Goal: Task Accomplishment & Management: Complete application form

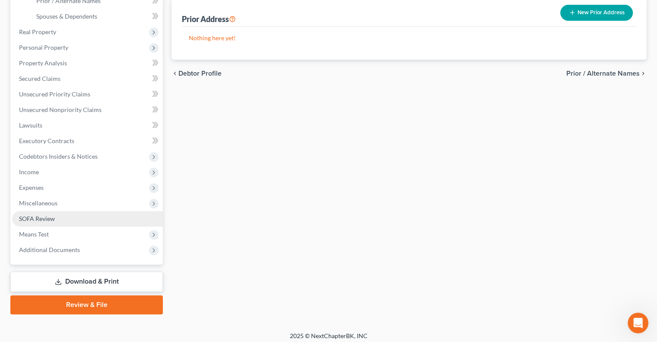
scroll to position [210, 0]
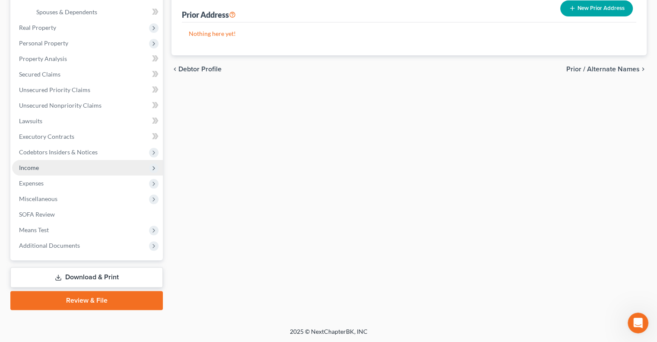
click at [31, 166] on span "Income" at bounding box center [29, 167] width 20 height 7
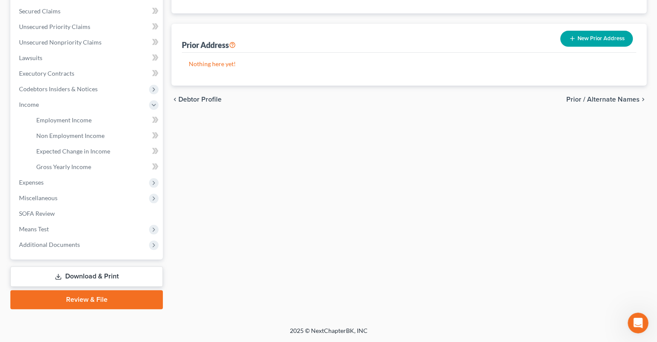
scroll to position [179, 0]
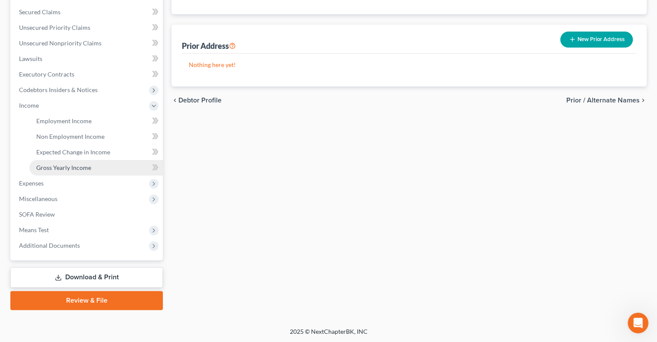
click at [64, 165] on span "Gross Yearly Income" at bounding box center [63, 167] width 55 height 7
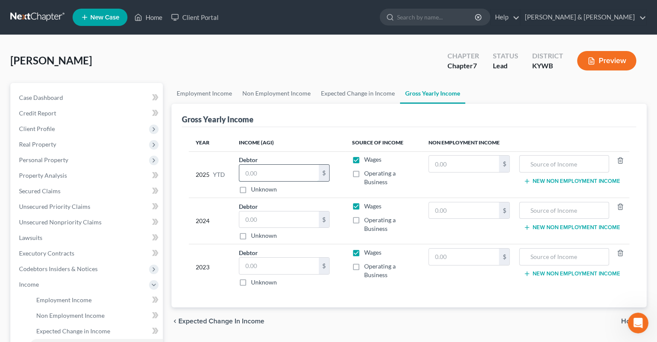
click at [256, 174] on input "text" at bounding box center [279, 173] width 80 height 16
type input "5,348"
click at [268, 217] on input "text" at bounding box center [279, 219] width 80 height 16
type input "1,533"
click at [256, 270] on input "text" at bounding box center [279, 266] width 80 height 16
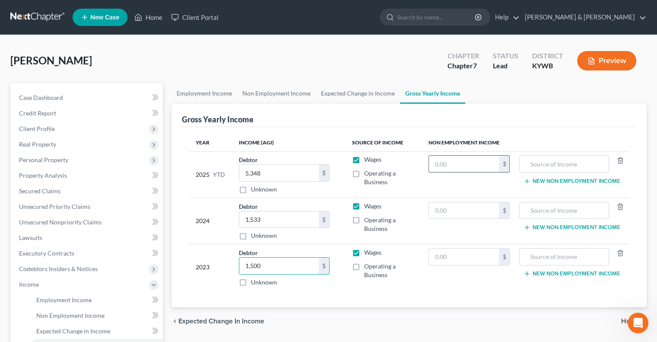
type input "1,500"
click at [448, 163] on input "text" at bounding box center [464, 164] width 70 height 16
click at [444, 162] on input "1,020" at bounding box center [464, 164] width 70 height 16
type input "10,020"
click at [457, 209] on input "text" at bounding box center [464, 210] width 70 height 16
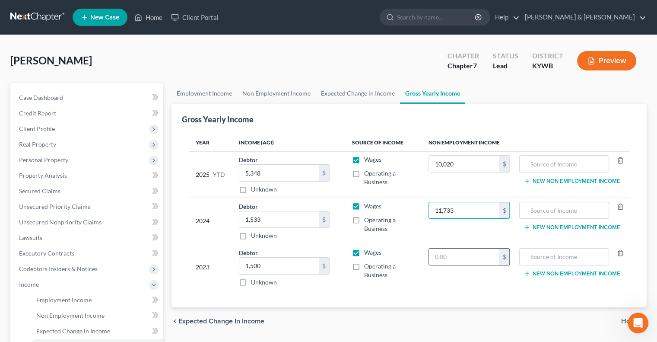
type input "11,733"
click at [458, 255] on input "text" at bounding box center [464, 257] width 70 height 16
type input "11,500"
click at [559, 157] on input "text" at bounding box center [564, 164] width 80 height 16
type input "SSD"
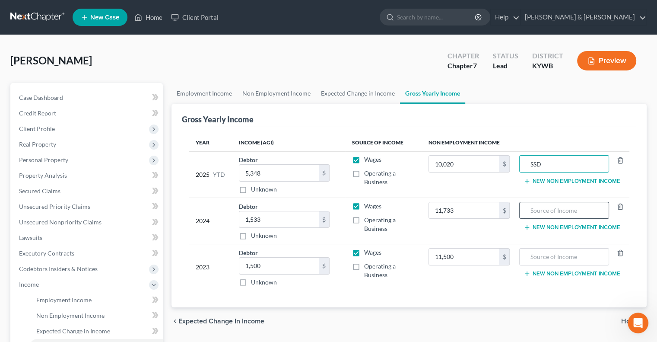
click at [541, 207] on input "text" at bounding box center [564, 210] width 80 height 16
type input "SSD"
click at [551, 255] on input "text" at bounding box center [564, 257] width 80 height 16
type input "SSD"
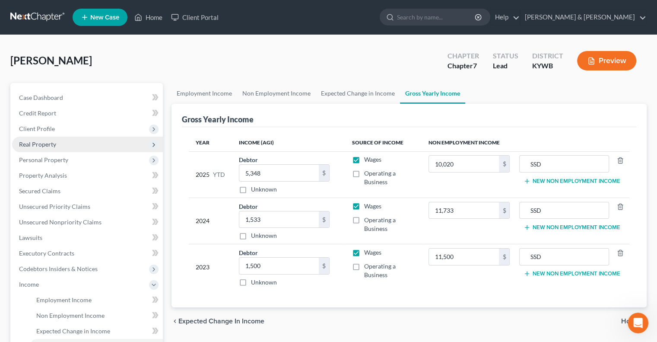
click at [33, 143] on span "Real Property" at bounding box center [37, 143] width 37 height 7
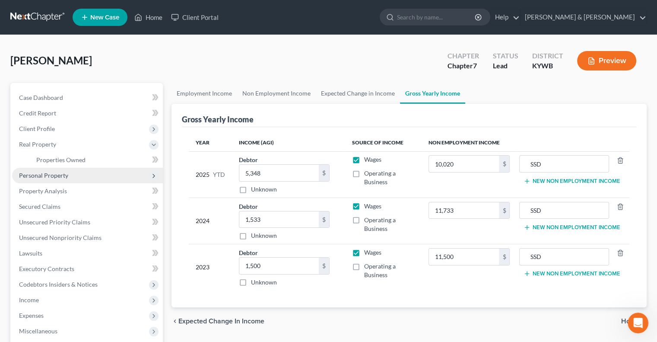
click at [33, 176] on span "Personal Property" at bounding box center [43, 175] width 49 height 7
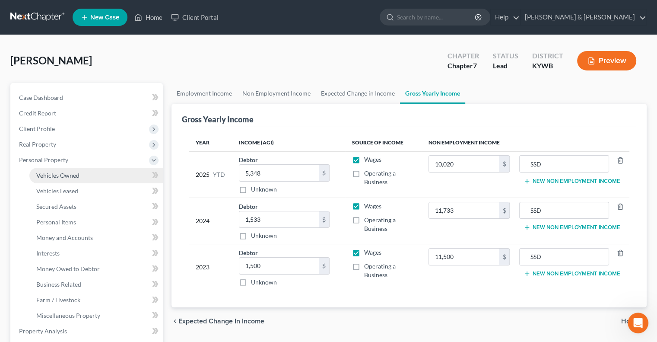
click at [54, 175] on span "Vehicles Owned" at bounding box center [57, 175] width 43 height 7
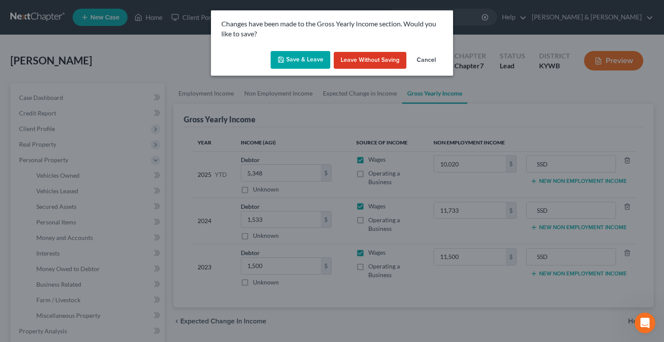
click at [316, 61] on button "Save & Leave" at bounding box center [301, 60] width 60 height 18
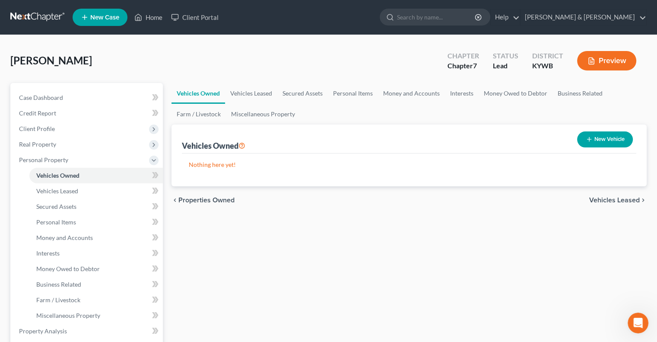
click at [603, 137] on button "New Vehicle" at bounding box center [605, 139] width 56 height 16
select select "0"
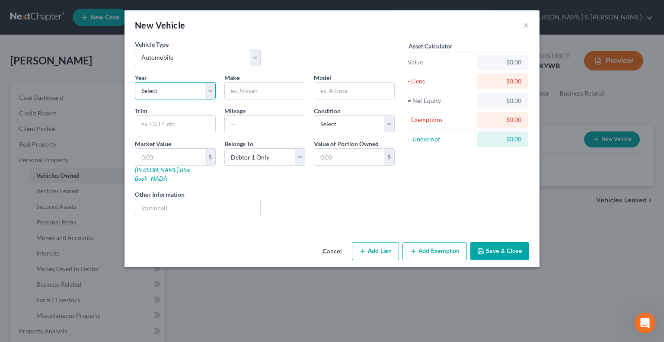
click at [204, 89] on select "Select 2026 2025 2024 2023 2022 2021 2020 2019 2018 2017 2016 2015 2014 2013 20…" at bounding box center [175, 90] width 81 height 17
select select "5"
click at [135, 82] on select "Select 2026 2025 2024 2023 2022 2021 2020 2019 2018 2017 2016 2015 2014 2013 20…" at bounding box center [175, 90] width 81 height 17
click at [270, 94] on input "text" at bounding box center [265, 91] width 80 height 16
type input "Ford"
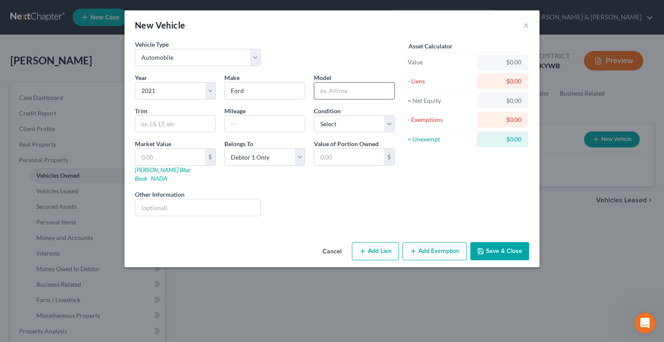
click at [335, 97] on input "text" at bounding box center [354, 91] width 80 height 16
type input "F-150"
click at [278, 126] on input "text" at bounding box center [265, 124] width 80 height 16
type input "90000"
click at [178, 159] on input "text" at bounding box center [170, 157] width 70 height 16
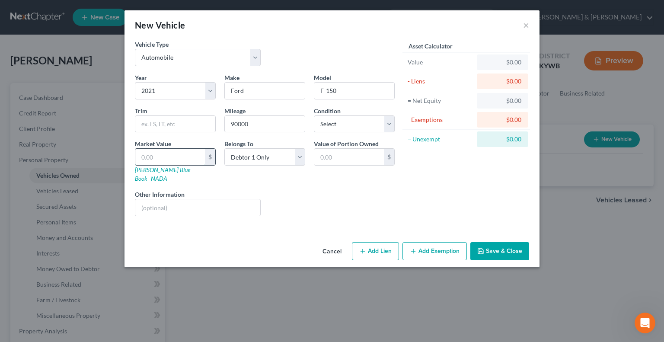
type input "2"
type input "2.00"
type input "25"
type input "25.00"
type input "259"
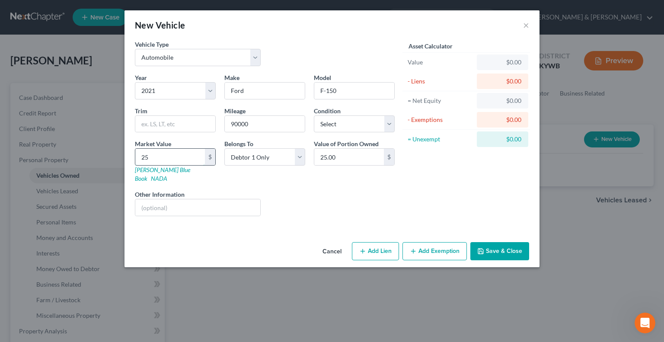
type input "259.00"
type input "2590"
type input "2,590.00"
type input "2,5900"
type input "25,900.00"
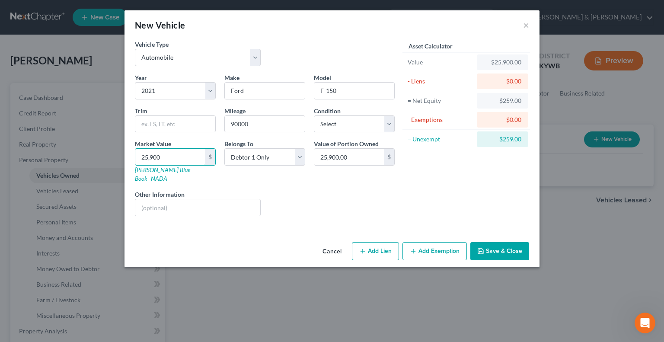
type input "25,900"
click at [435, 242] on button "Add Exemption" at bounding box center [434, 251] width 64 height 18
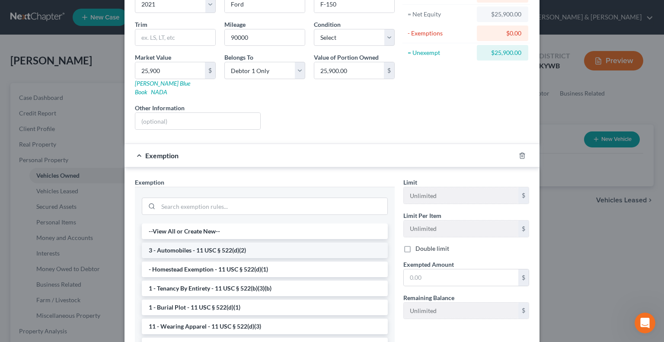
click at [237, 242] on li "3 - Automobiles - 11 USC § 522(d)(2)" at bounding box center [265, 250] width 246 height 16
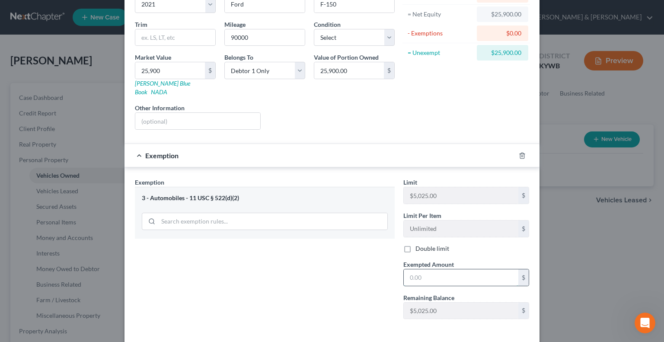
click at [424, 269] on input "text" at bounding box center [461, 277] width 115 height 16
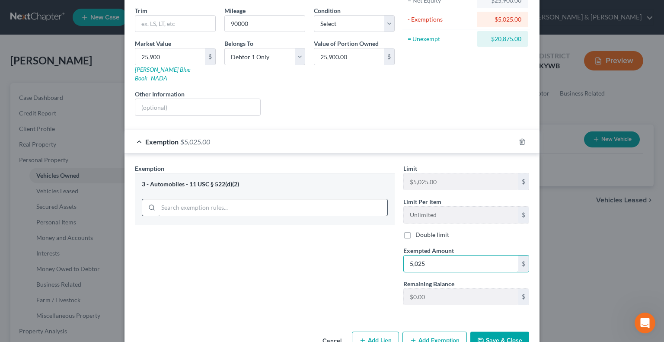
scroll to position [115, 0]
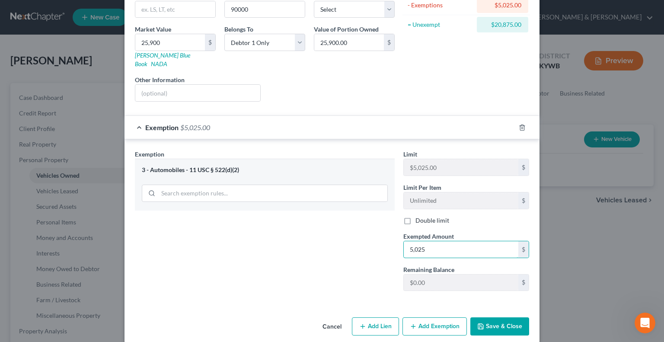
type input "5,025"
click at [431, 319] on button "Add Exemption" at bounding box center [434, 326] width 64 height 18
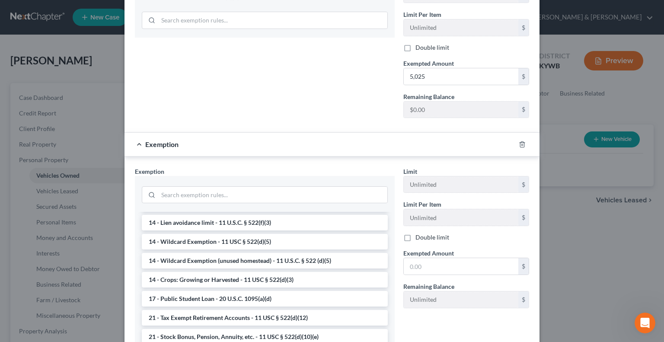
scroll to position [173, 0]
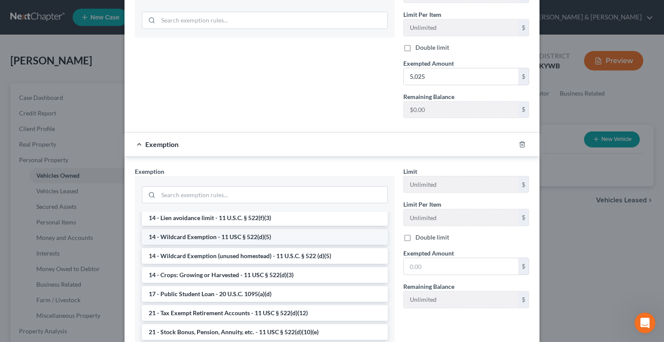
click at [218, 230] on li "14 - Wildcard Exemption - 11 USC § 522(d)(5)" at bounding box center [265, 237] width 246 height 16
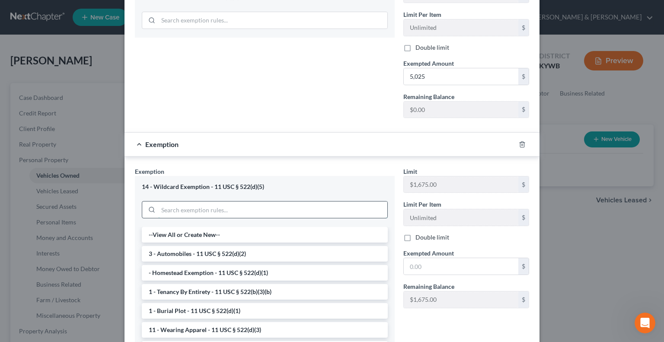
click at [223, 201] on input "search" at bounding box center [272, 209] width 229 height 16
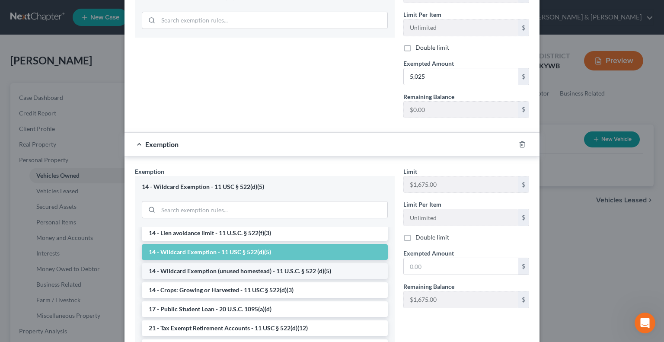
click at [234, 263] on li "14 - Wildcard Exemption (unused homestead) - 11 U.S.C. § 522 (d)(5)" at bounding box center [265, 271] width 246 height 16
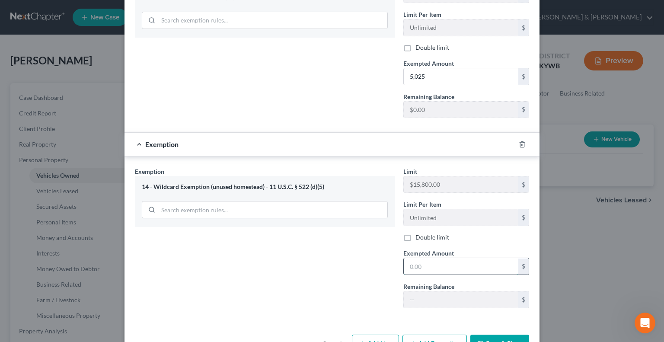
click at [422, 258] on input "text" at bounding box center [461, 266] width 115 height 16
type input "7,869"
click at [492, 335] on button "Save & Close" at bounding box center [499, 344] width 59 height 18
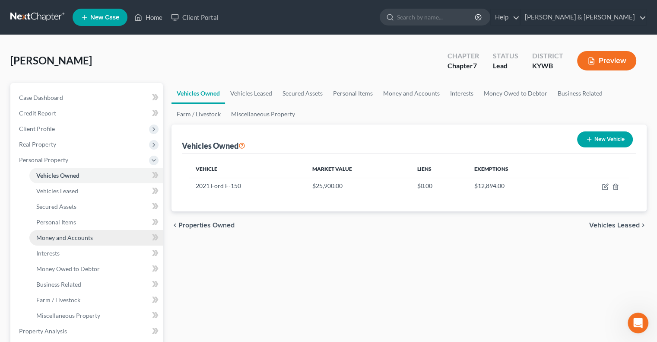
click at [61, 237] on span "Money and Accounts" at bounding box center [64, 237] width 57 height 7
click at [53, 238] on span "Money and Accounts" at bounding box center [64, 237] width 57 height 7
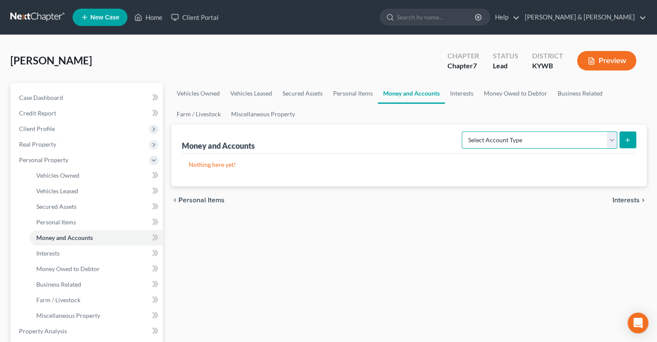
click at [614, 140] on select "Select Account Type Brokerage Cash on Hand Certificates of Deposit Checking Acc…" at bounding box center [540, 139] width 156 height 17
select select "cash_on_hand"
click at [464, 131] on select "Select Account Type Brokerage Cash on Hand Certificates of Deposit Checking Acc…" at bounding box center [540, 139] width 156 height 17
click at [628, 142] on icon "submit" at bounding box center [628, 140] width 7 height 7
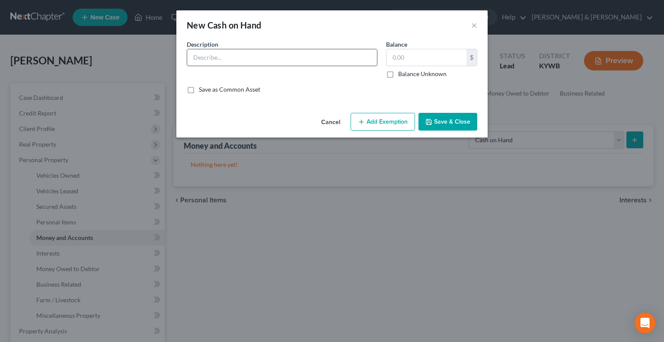
click at [254, 57] on input "text" at bounding box center [282, 57] width 190 height 16
type input "Cash"
click at [417, 60] on input "text" at bounding box center [426, 57] width 80 height 16
type input "10.00"
click at [383, 121] on button "Add Exemption" at bounding box center [383, 122] width 64 height 18
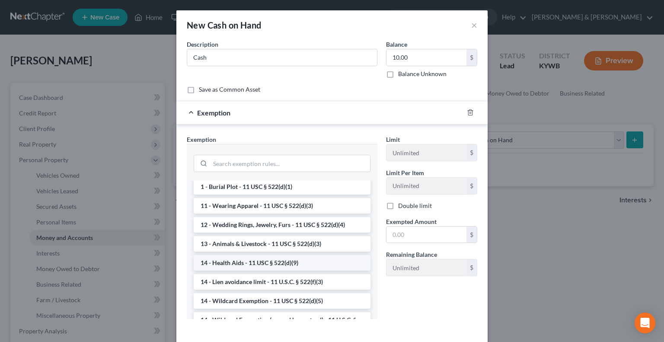
scroll to position [130, 0]
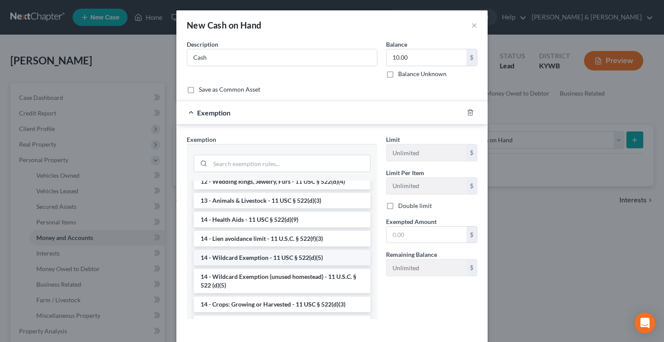
click at [248, 259] on li "14 - Wildcard Exemption - 11 USC § 522(d)(5)" at bounding box center [282, 258] width 177 height 16
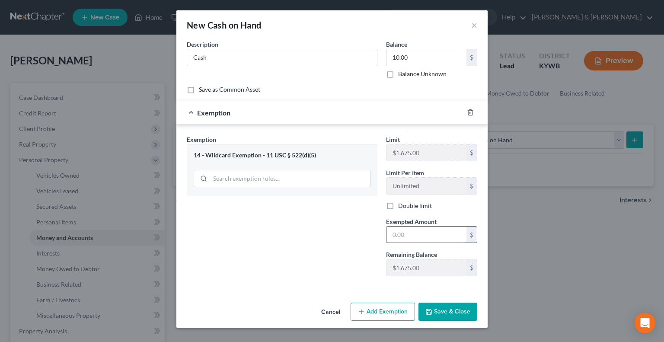
click at [405, 234] on input "text" at bounding box center [426, 234] width 80 height 16
type input "10.00"
click at [452, 313] on button "Save & Close" at bounding box center [447, 312] width 59 height 18
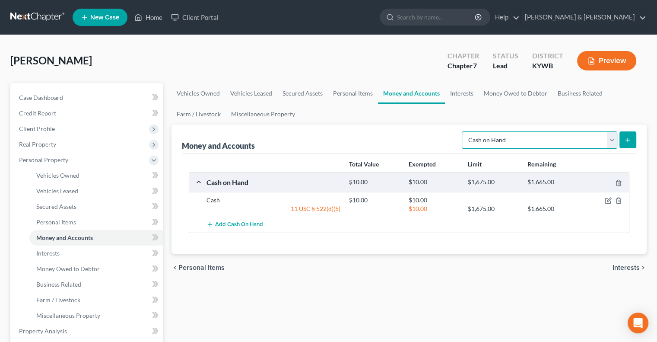
click at [611, 137] on select "Select Account Type Brokerage Cash on Hand Certificates of Deposit Checking Acc…" at bounding box center [540, 139] width 156 height 17
select select "checking"
click at [464, 131] on select "Select Account Type Brokerage Cash on Hand Certificates of Deposit Checking Acc…" at bounding box center [540, 139] width 156 height 17
click at [628, 137] on icon "submit" at bounding box center [628, 140] width 7 height 7
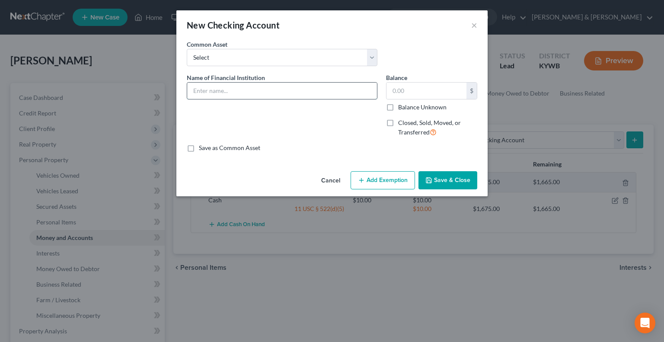
click at [240, 93] on input "text" at bounding box center [282, 91] width 190 height 16
type input "5/3 Bank"
click at [396, 90] on input "text" at bounding box center [426, 91] width 80 height 16
type input "30.00"
click at [388, 179] on button "Add Exemption" at bounding box center [383, 180] width 64 height 18
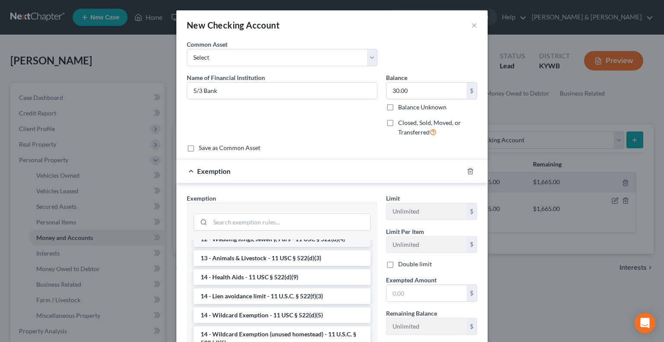
scroll to position [173, 0]
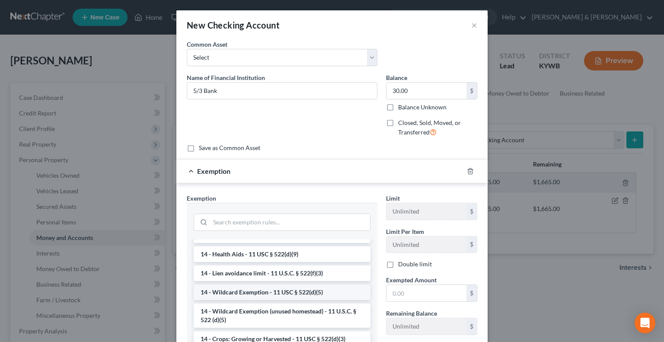
click at [252, 289] on li "14 - Wildcard Exemption - 11 USC § 522(d)(5)" at bounding box center [282, 292] width 177 height 16
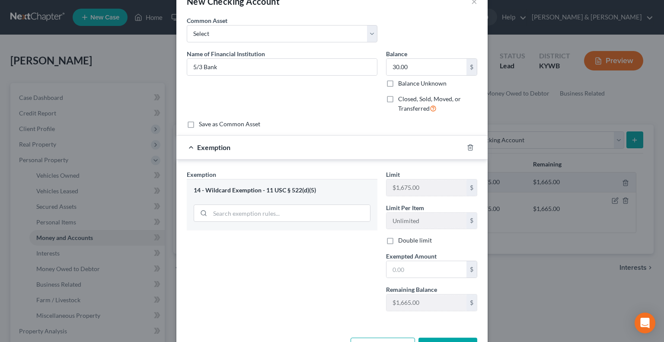
scroll to position [43, 0]
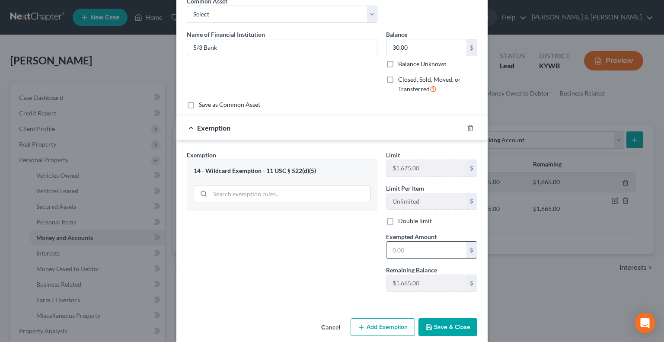
click at [402, 245] on input "text" at bounding box center [426, 250] width 80 height 16
type input "30.00"
click at [456, 324] on button "Save & Close" at bounding box center [447, 327] width 59 height 18
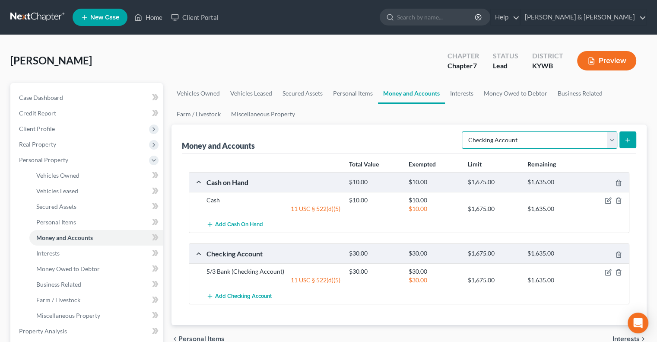
click at [612, 137] on select "Select Account Type Brokerage Cash on Hand Certificates of Deposit Checking Acc…" at bounding box center [540, 139] width 156 height 17
select select "savings"
click at [464, 131] on select "Select Account Type Brokerage Cash on Hand Certificates of Deposit Checking Acc…" at bounding box center [540, 139] width 156 height 17
click at [629, 135] on button "submit" at bounding box center [628, 139] width 17 height 17
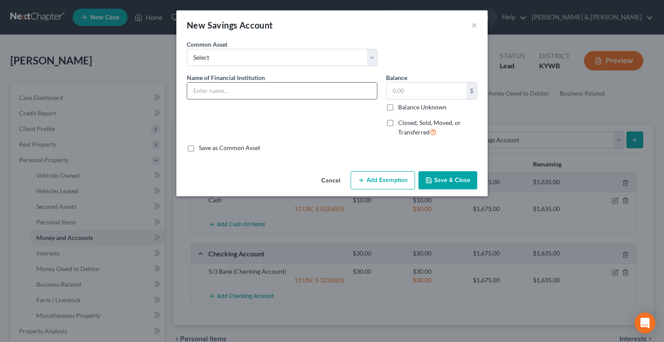
click at [274, 90] on input "text" at bounding box center [282, 91] width 190 height 16
type input "5/3 Bank"
click at [406, 94] on input "text" at bounding box center [426, 91] width 80 height 16
type input "35.00"
click at [379, 177] on button "Add Exemption" at bounding box center [383, 180] width 64 height 18
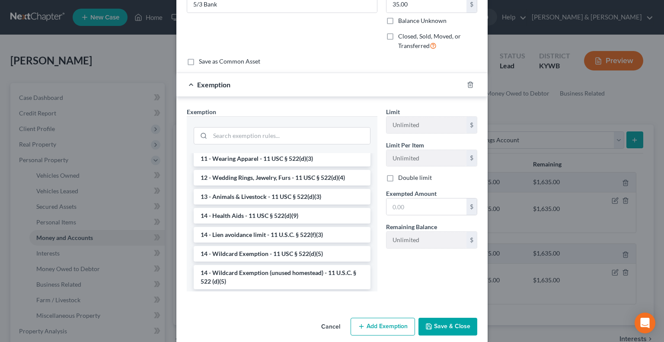
scroll to position [173, 0]
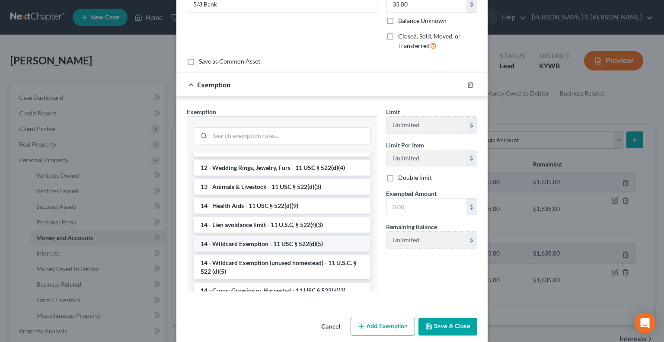
click at [252, 250] on li "14 - Wildcard Exemption - 11 USC § 522(d)(5)" at bounding box center [282, 244] width 177 height 16
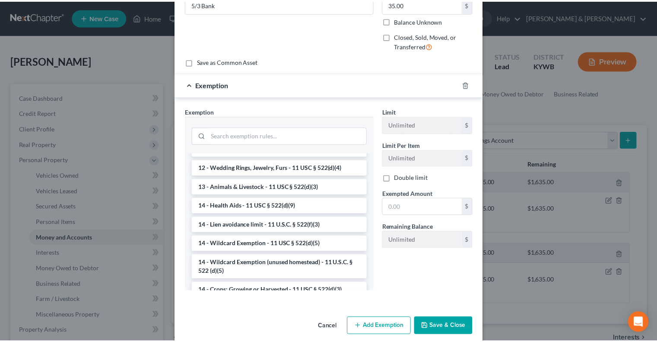
scroll to position [53, 0]
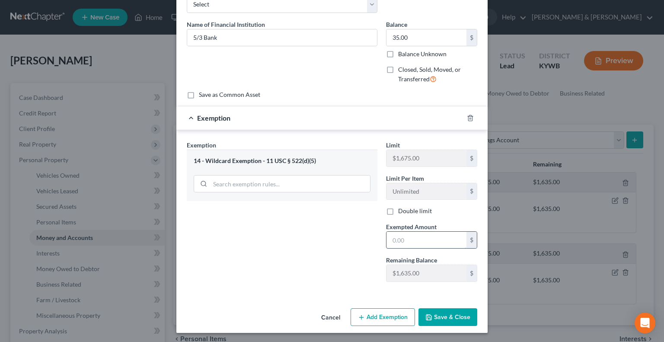
click at [398, 244] on input "text" at bounding box center [426, 240] width 80 height 16
type input "35.00"
click at [441, 320] on button "Save & Close" at bounding box center [447, 317] width 59 height 18
